Goal: Submit feedback/report problem

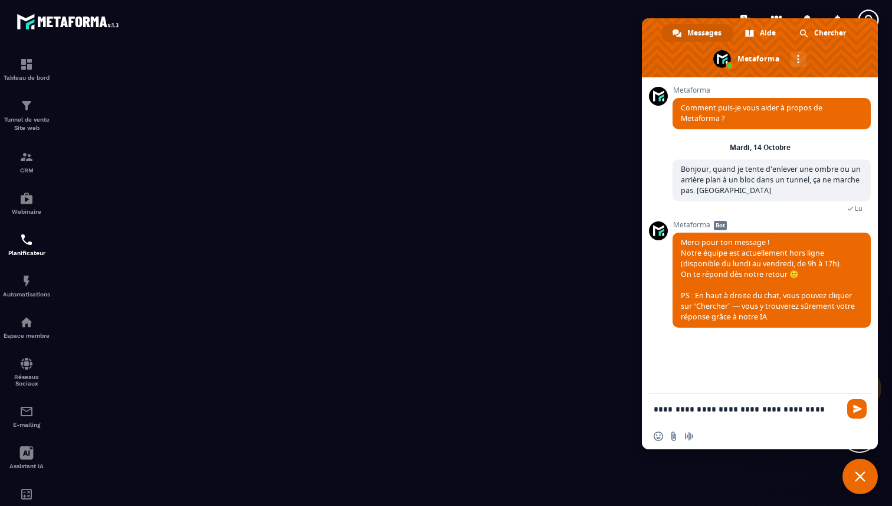
type textarea "**********"
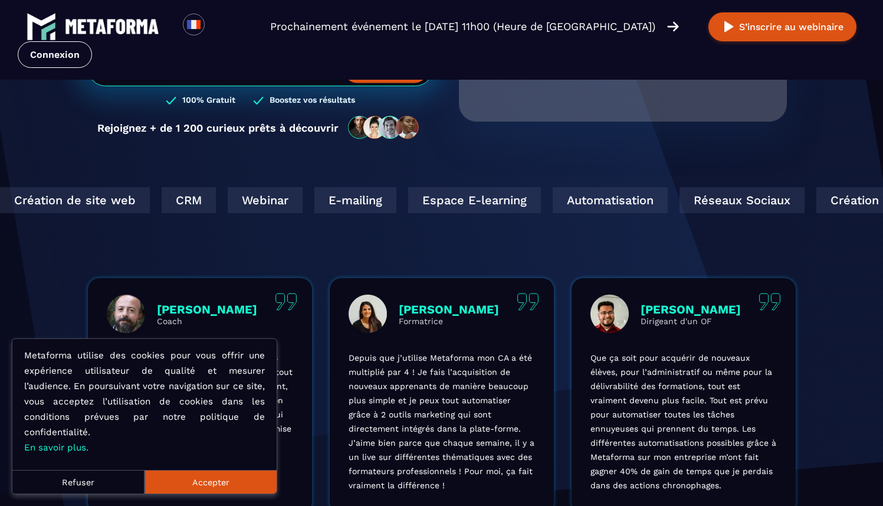
scroll to position [260, 0]
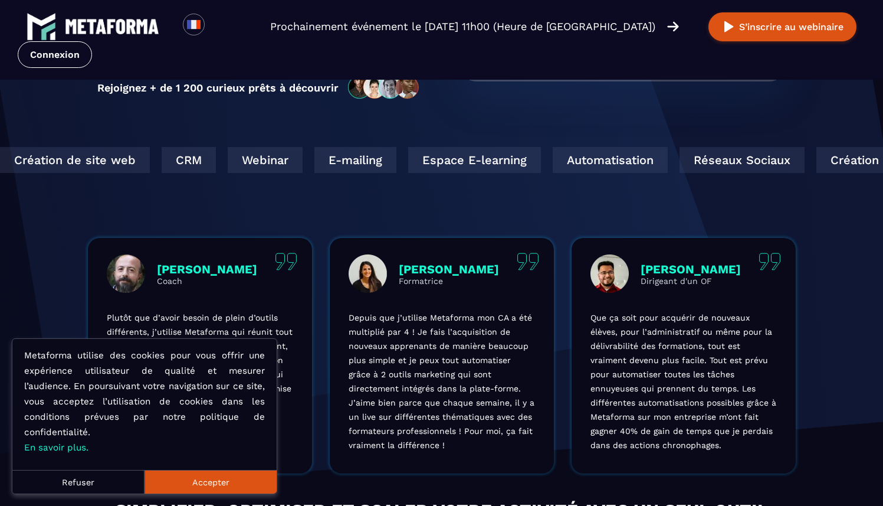
click at [204, 472] on button "Accepter" at bounding box center [211, 482] width 132 height 24
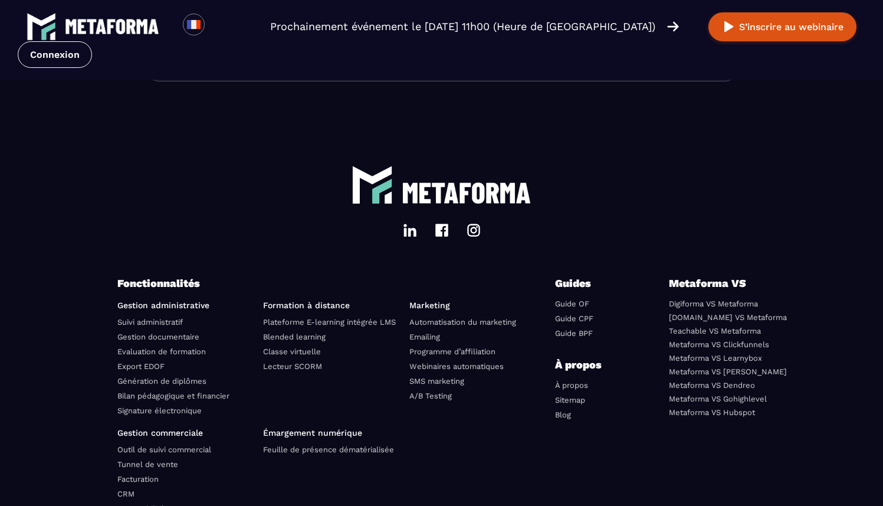
scroll to position [4004, 0]
